Goal: Find specific page/section: Find specific page/section

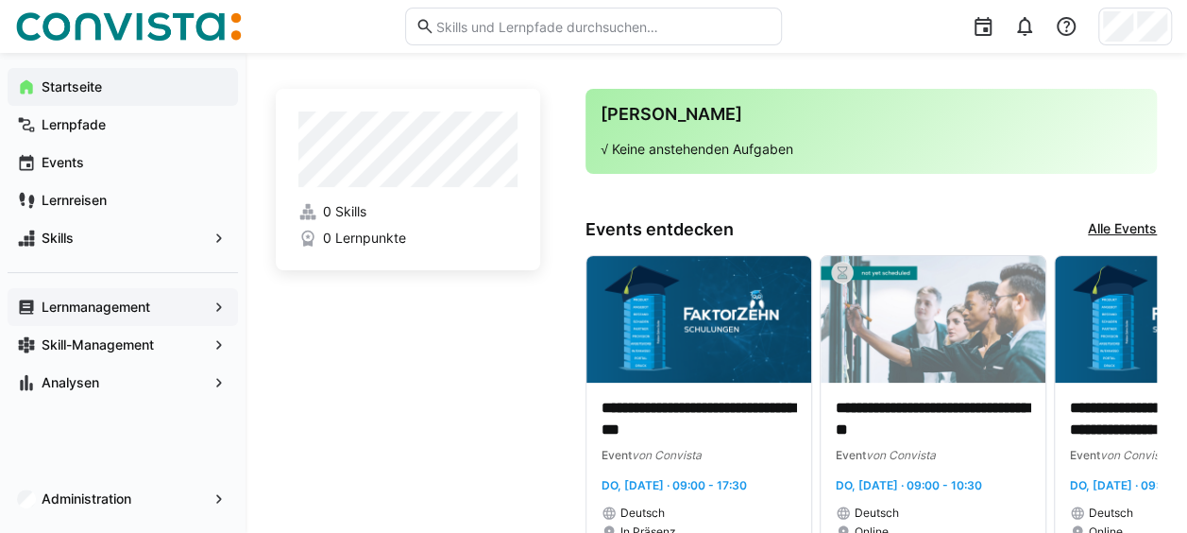
click at [178, 299] on span "Lernmanagement" at bounding box center [123, 306] width 168 height 19
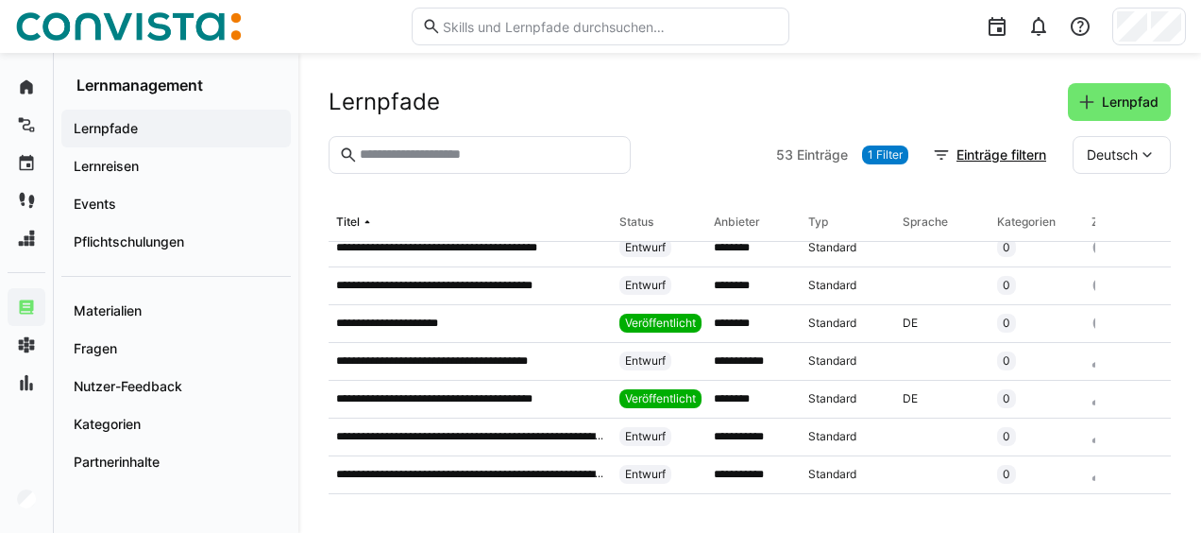
scroll to position [883, 0]
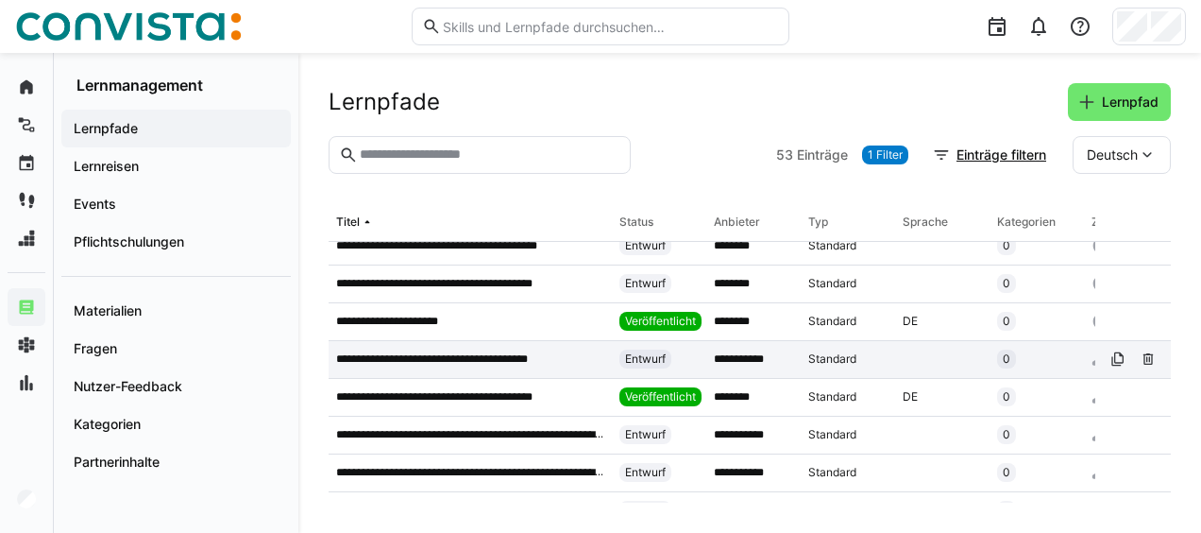
click at [601, 359] on app-table-first-column "**********" at bounding box center [470, 358] width 268 height 15
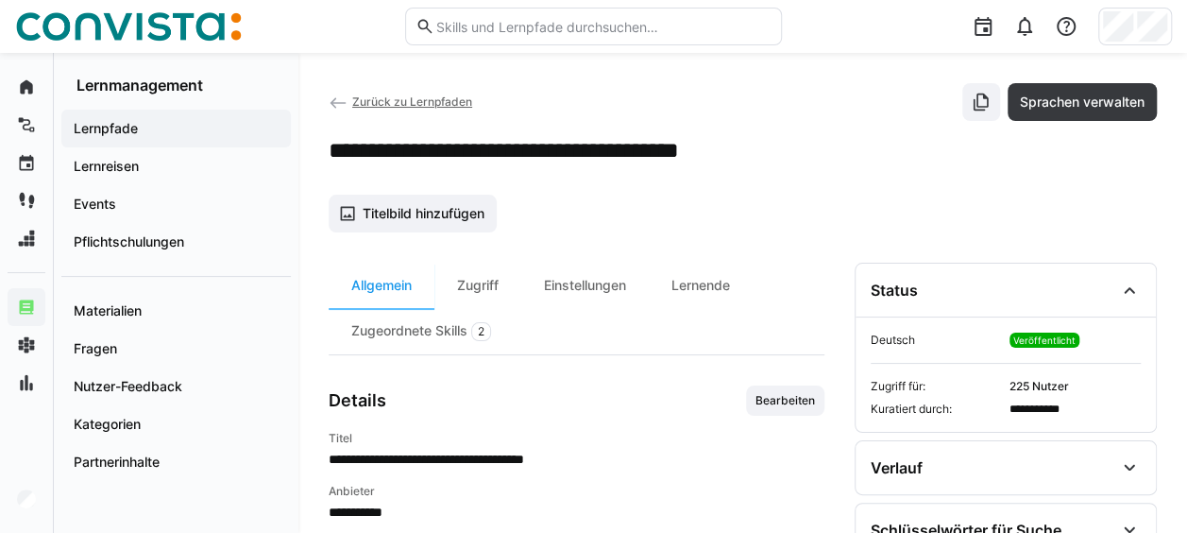
click at [387, 102] on span "Zurück zu Lernpfaden" at bounding box center [412, 101] width 120 height 14
